Goal: Navigation & Orientation: Go to known website

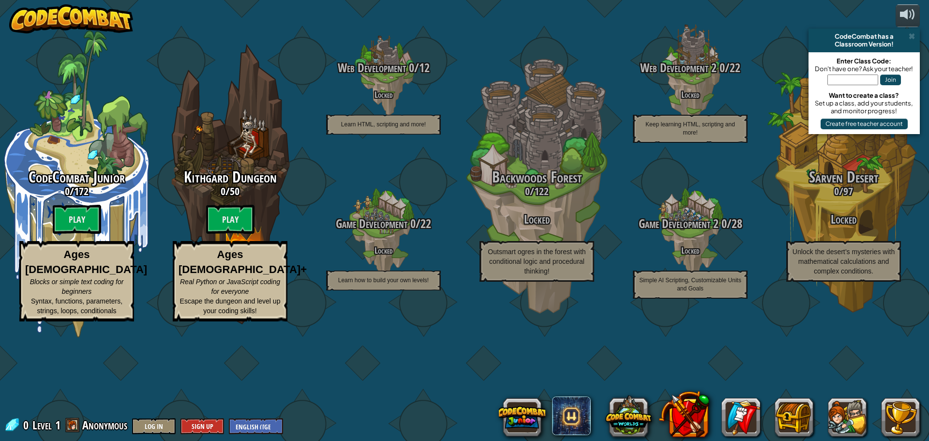
click at [49, 15] on img at bounding box center [71, 18] width 124 height 29
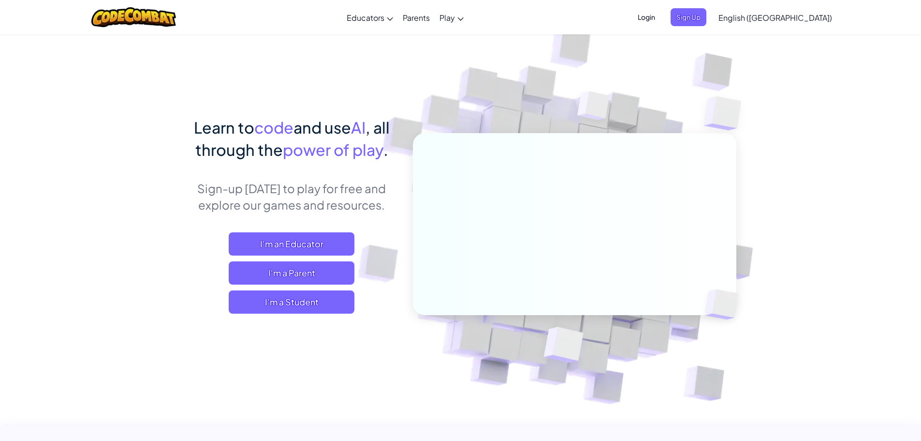
click at [661, 14] on span "Login" at bounding box center [646, 17] width 29 height 18
